Goal: Task Accomplishment & Management: Use online tool/utility

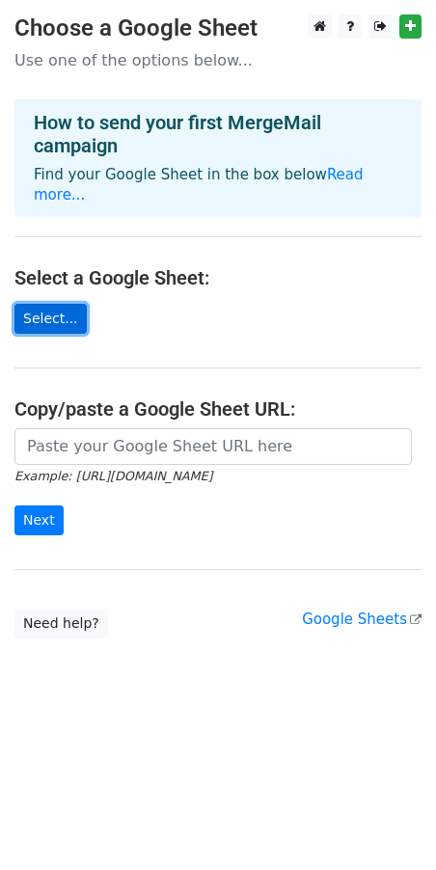
click at [31, 304] on link "Select..." at bounding box center [50, 319] width 72 height 30
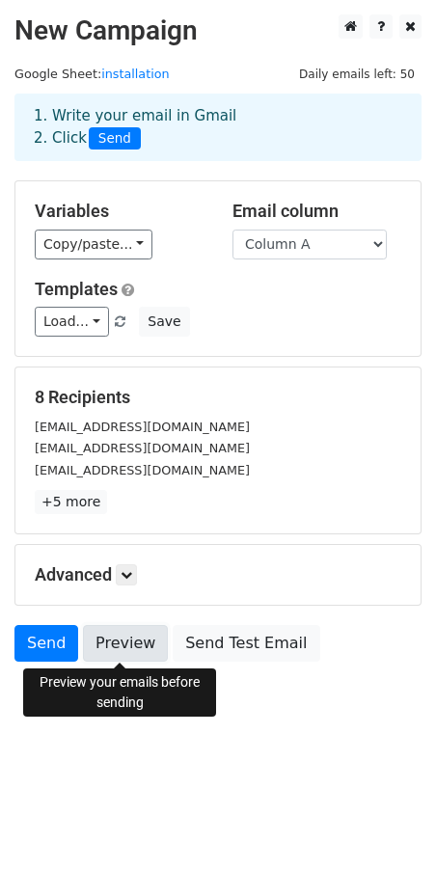
click at [106, 641] on link "Preview" at bounding box center [125, 643] width 85 height 37
click at [76, 498] on link "+5 more" at bounding box center [71, 502] width 72 height 24
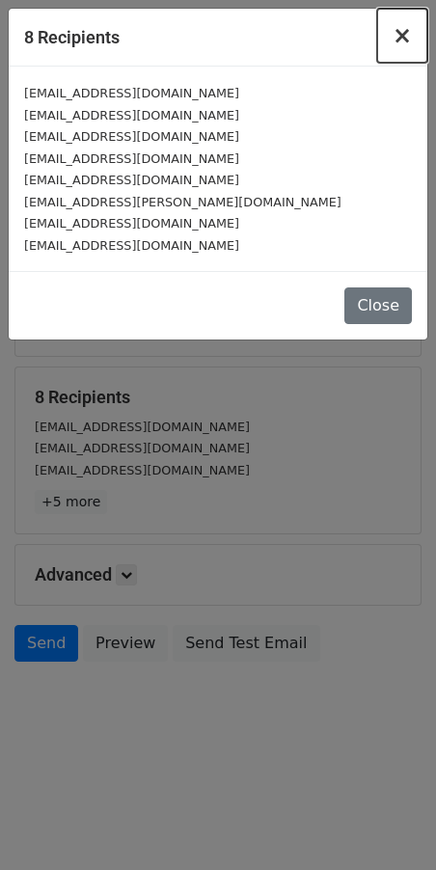
click at [401, 31] on span "×" at bounding box center [401, 35] width 19 height 27
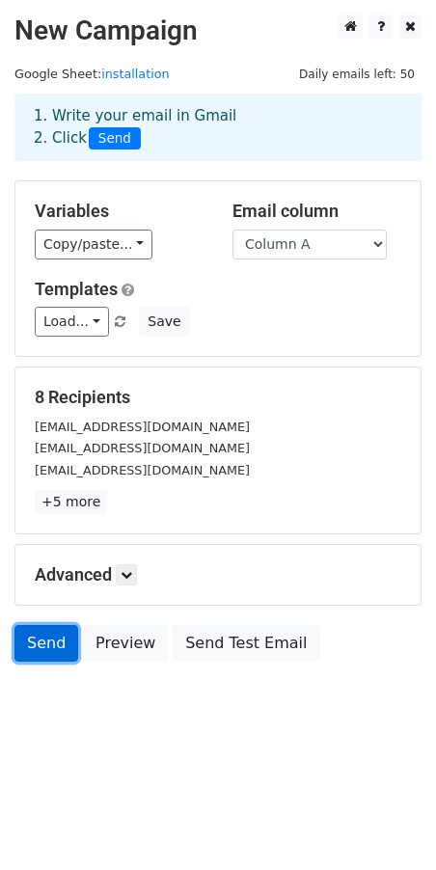
click at [60, 636] on link "Send" at bounding box center [46, 643] width 64 height 37
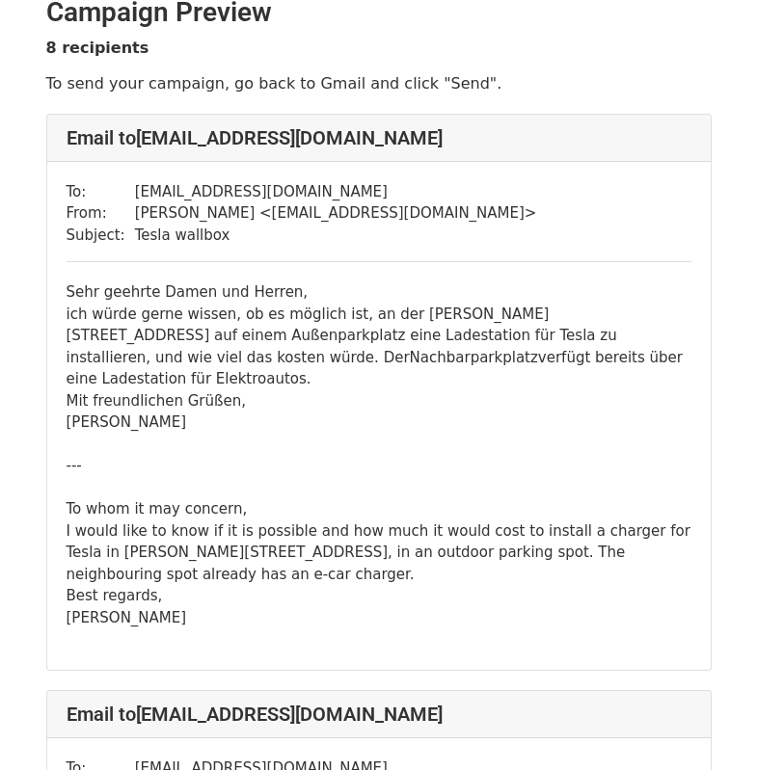
scroll to position [46, 0]
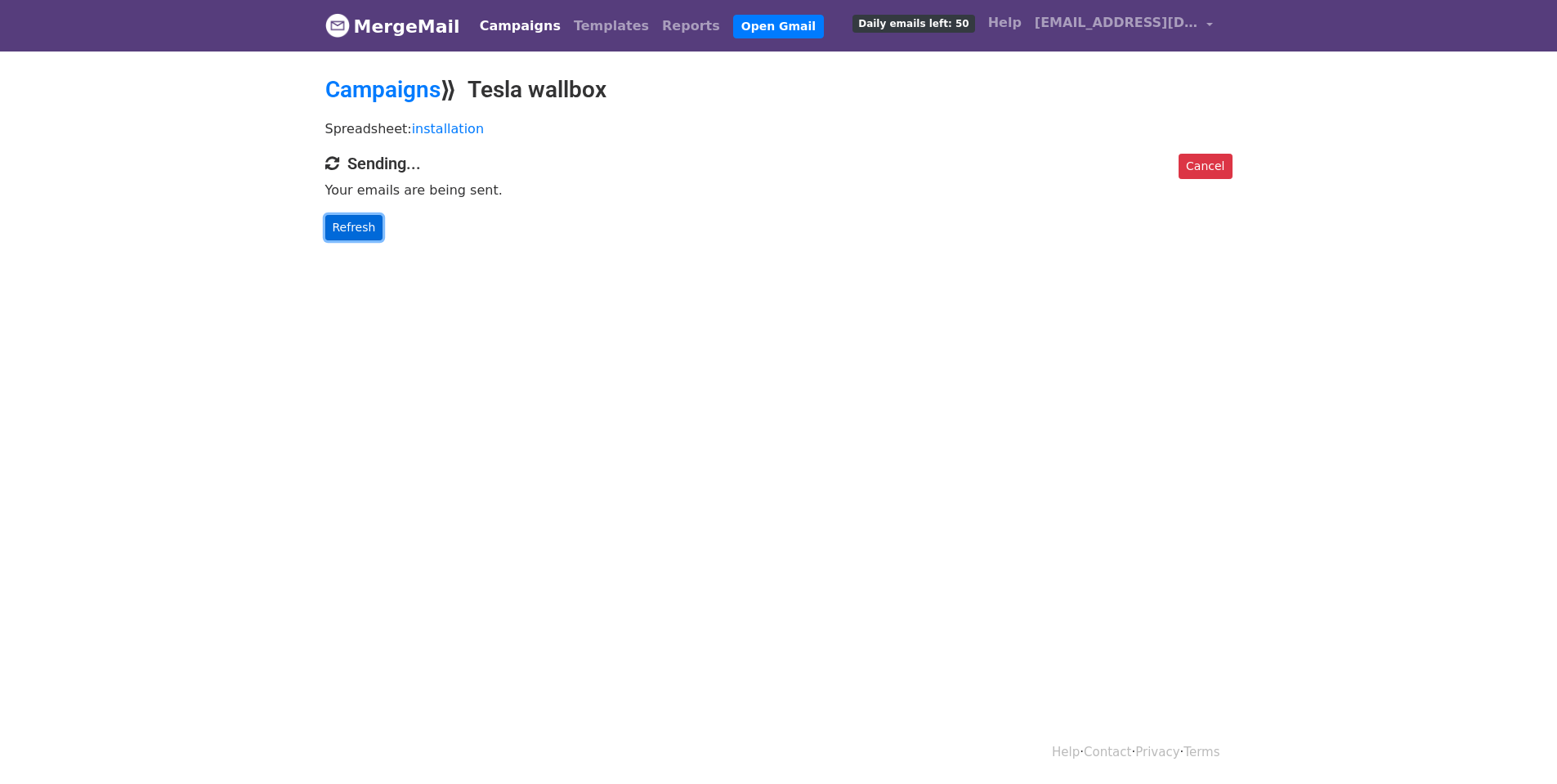
click at [358, 234] on link "Refresh" at bounding box center [354, 228] width 58 height 25
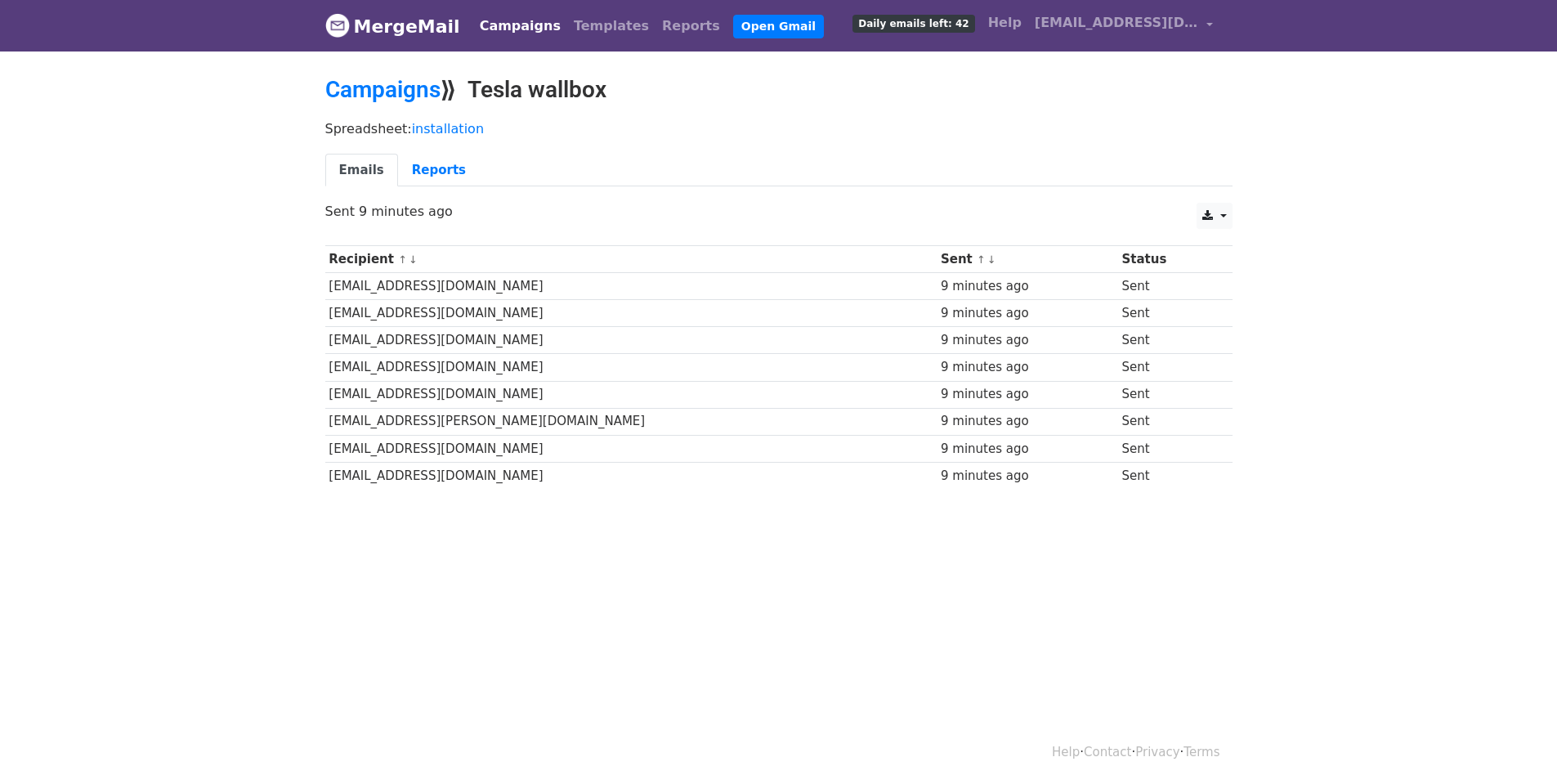
click at [193, 232] on body "MergeMail Campaigns Templates Reports Open Gmail Daily emails left: 42 Help [EM…" at bounding box center [778, 283] width 1557 height 567
